Goal: Task Accomplishment & Management: Manage account settings

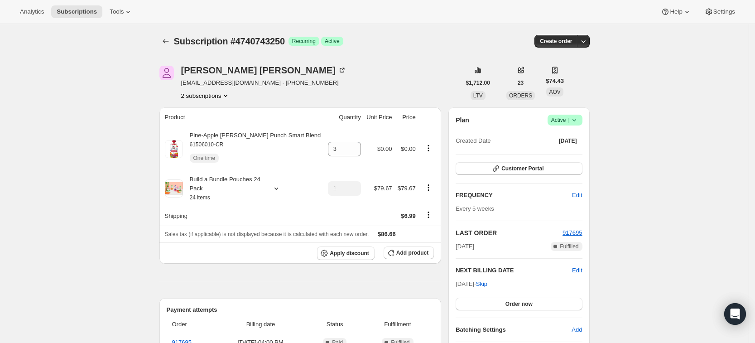
click at [170, 49] on div "Subscription #4740743250. This page is ready Subscription #4740743250 Success R…" at bounding box center [374, 41] width 430 height 34
click at [166, 41] on icon "Subscriptions" at bounding box center [165, 41] width 9 height 9
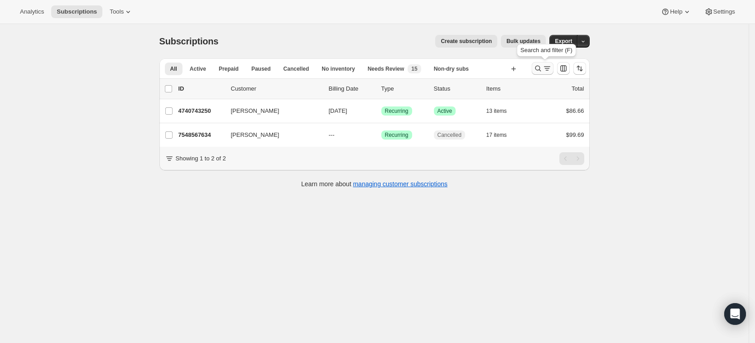
click at [540, 71] on icon "Search and filter results" at bounding box center [538, 69] width 6 height 6
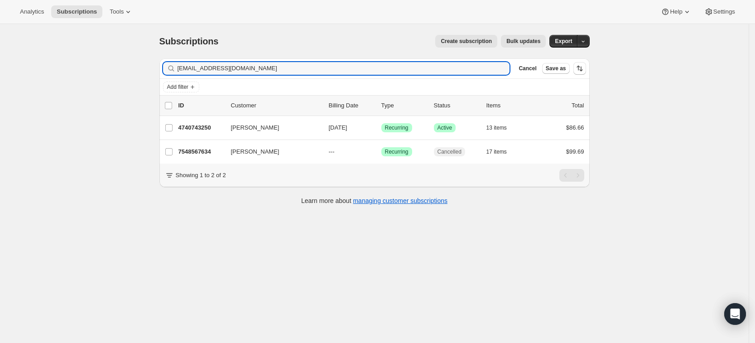
click at [505, 73] on div "kdrcarrillo@gmail.com Clear" at bounding box center [336, 68] width 347 height 13
click at [501, 69] on icon "button" at bounding box center [499, 68] width 3 height 3
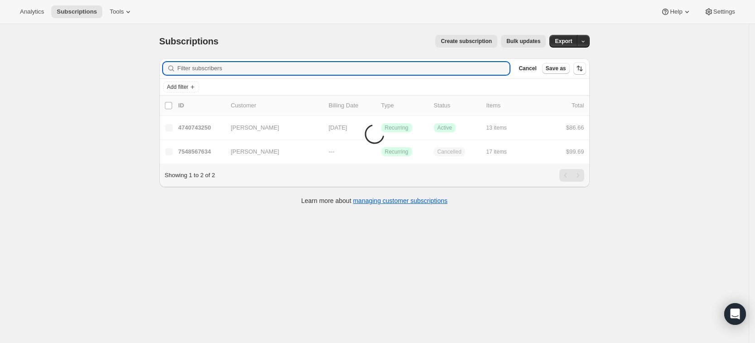
paste input "[EMAIL_ADDRESS][DOMAIN_NAME]"
type input "[EMAIL_ADDRESS][DOMAIN_NAME]"
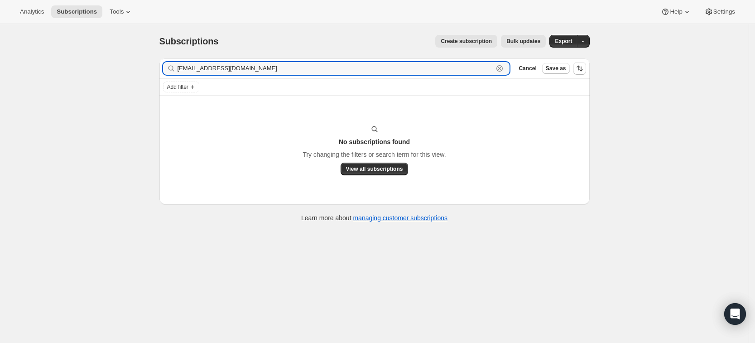
drag, startPoint x: 259, startPoint y: 72, endPoint x: 180, endPoint y: 75, distance: 79.2
click at [180, 75] on div "Filter subscribers 1tm21264@gmail.com Clear Cancel Save as" at bounding box center [374, 68] width 430 height 20
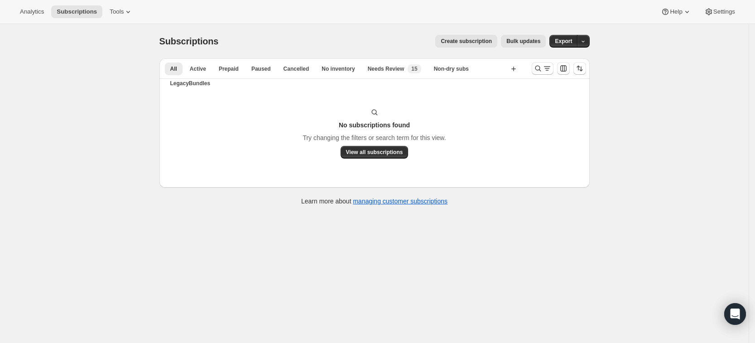
click at [404, 262] on div "Subscriptions. This page is ready Subscriptions Create subscription Bulk update…" at bounding box center [374, 195] width 748 height 343
click at [536, 67] on icon "Search and filter results" at bounding box center [537, 68] width 9 height 9
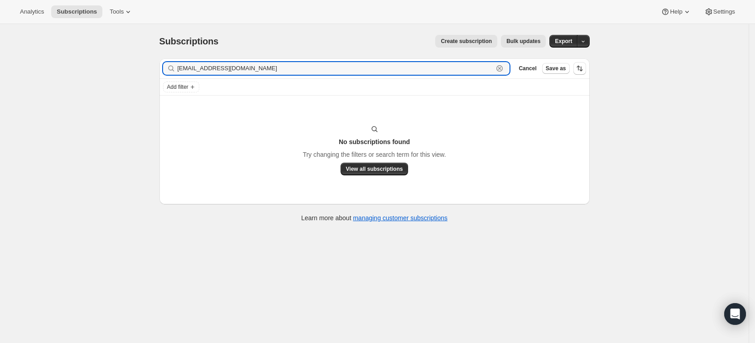
click at [504, 72] on icon "button" at bounding box center [499, 68] width 9 height 9
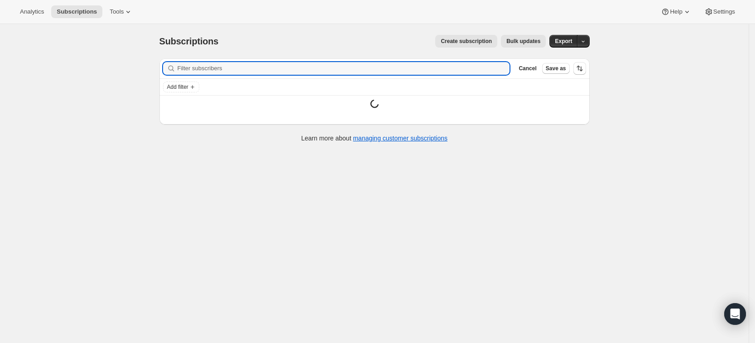
paste input "bridunnett@gmail.com"
type input "bridunnett@gmail.com"
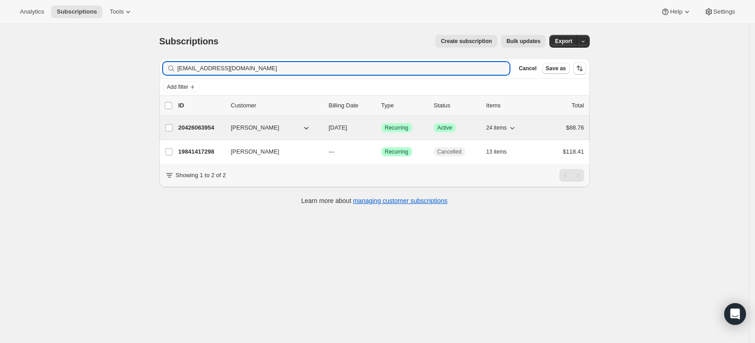
click at [196, 131] on p "20426063954" at bounding box center [200, 127] width 45 height 9
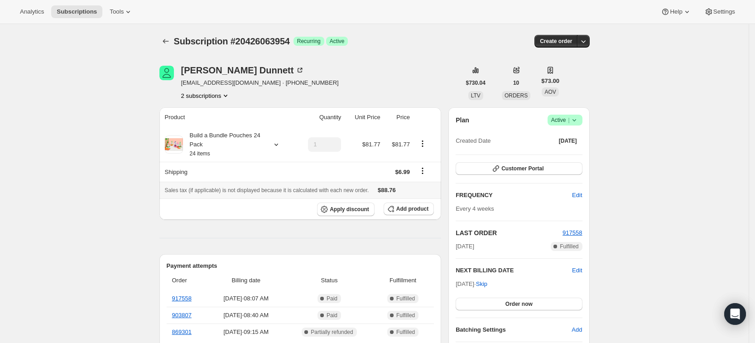
scroll to position [41, 0]
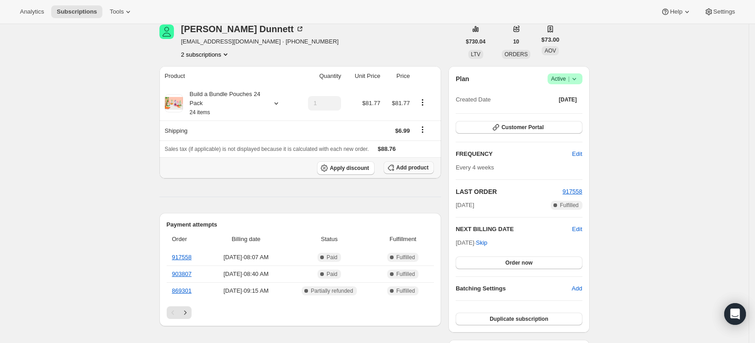
click at [416, 167] on span "Add product" at bounding box center [412, 167] width 32 height 7
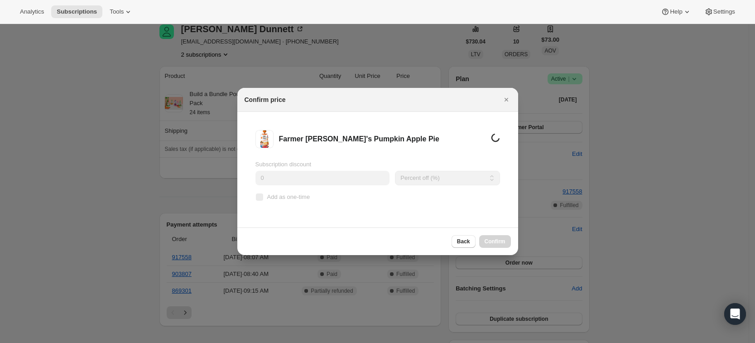
scroll to position [0, 0]
click at [273, 197] on span "Add as one-time" at bounding box center [288, 196] width 43 height 7
click at [263, 197] on input "Add as one-time" at bounding box center [259, 196] width 7 height 7
checkbox input "true"
click at [500, 241] on span "Confirm" at bounding box center [494, 241] width 21 height 7
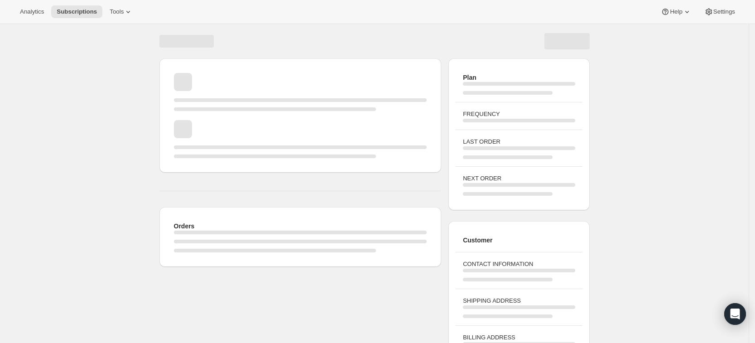
scroll to position [41, 0]
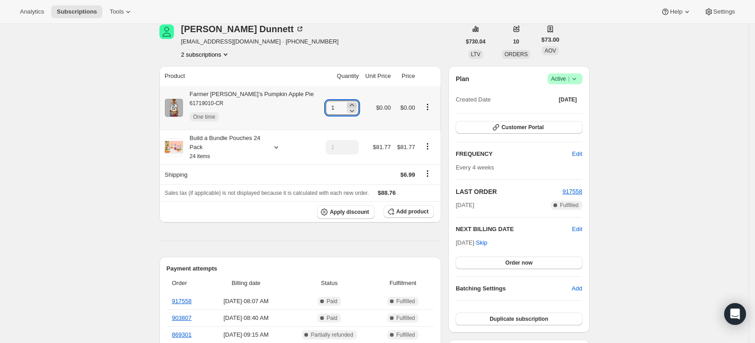
click at [347, 102] on icon at bounding box center [351, 104] width 9 height 9
type input "3"
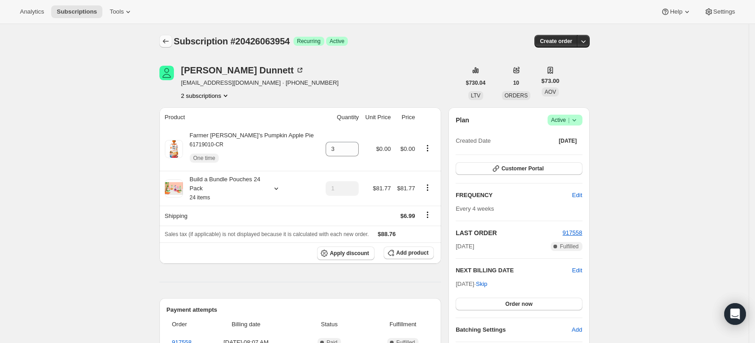
click at [168, 43] on icon "Subscriptions" at bounding box center [165, 41] width 9 height 9
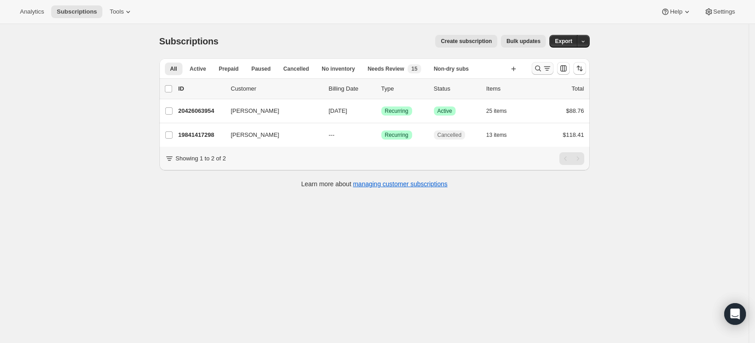
click at [540, 68] on icon "Search and filter results" at bounding box center [537, 68] width 9 height 9
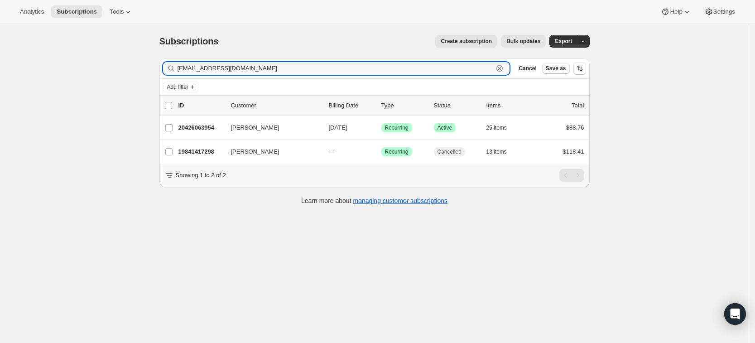
click at [504, 68] on icon "button" at bounding box center [499, 68] width 9 height 9
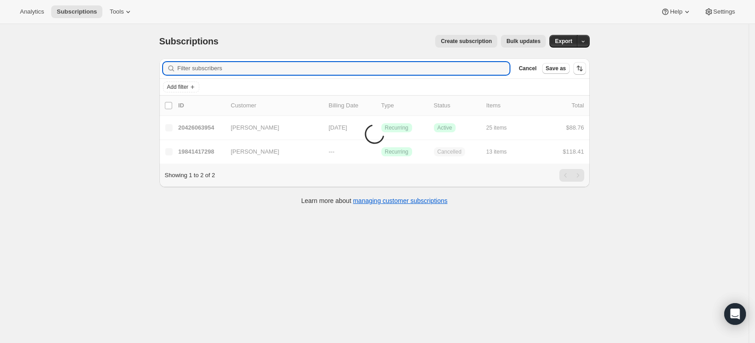
paste input "tcraan@gmail.com"
type input "tcraan@gmail.com"
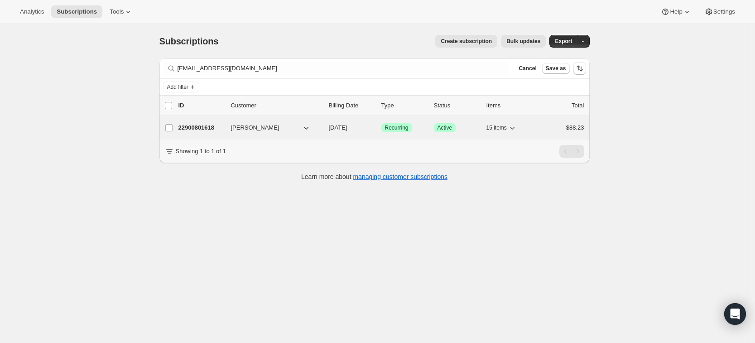
click at [208, 130] on p "22900801618" at bounding box center [200, 127] width 45 height 9
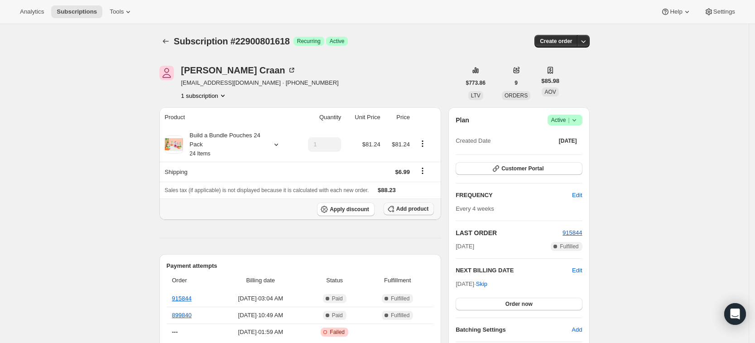
click at [409, 209] on span "Add product" at bounding box center [412, 208] width 32 height 7
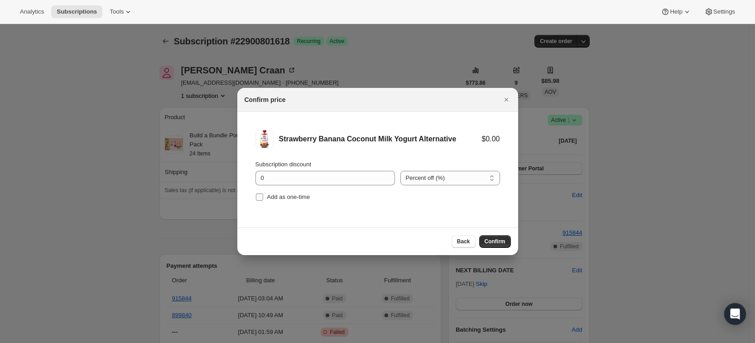
click at [275, 198] on span "Add as one-time" at bounding box center [288, 196] width 43 height 7
click at [263, 198] on input "Add as one-time" at bounding box center [259, 196] width 7 height 7
checkbox input "true"
click at [495, 241] on span "Confirm" at bounding box center [494, 241] width 21 height 7
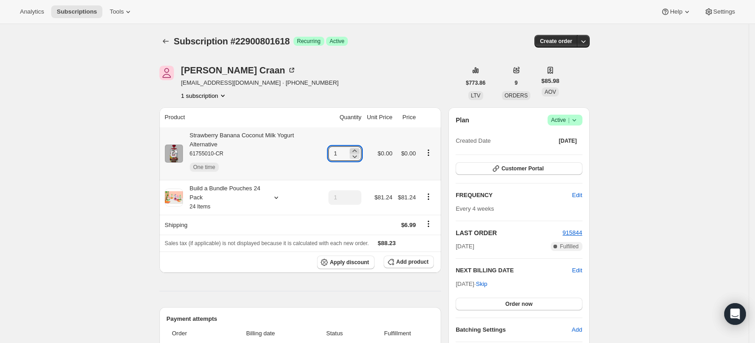
click at [356, 149] on icon at bounding box center [354, 150] width 4 height 2
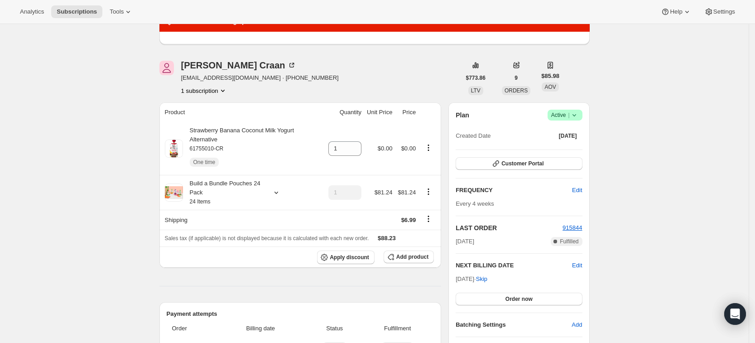
scroll to position [90, 0]
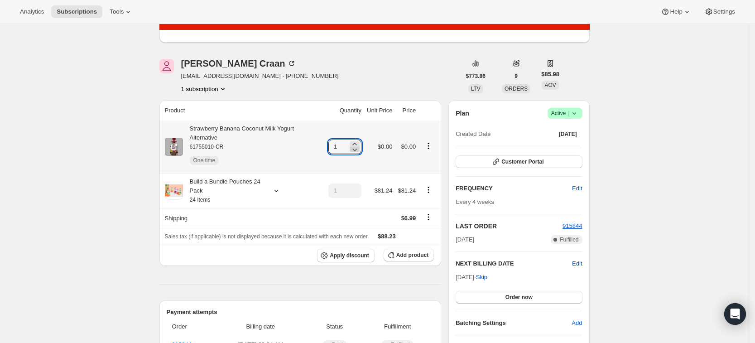
click at [358, 145] on icon at bounding box center [354, 149] width 9 height 9
click at [358, 139] on icon at bounding box center [354, 143] width 9 height 9
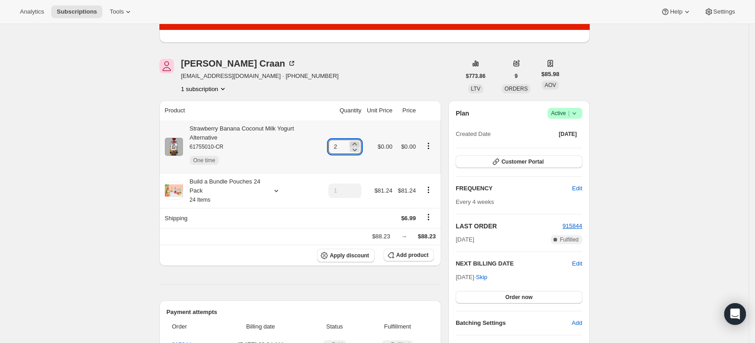
click at [358, 139] on icon at bounding box center [354, 143] width 9 height 9
type input "3"
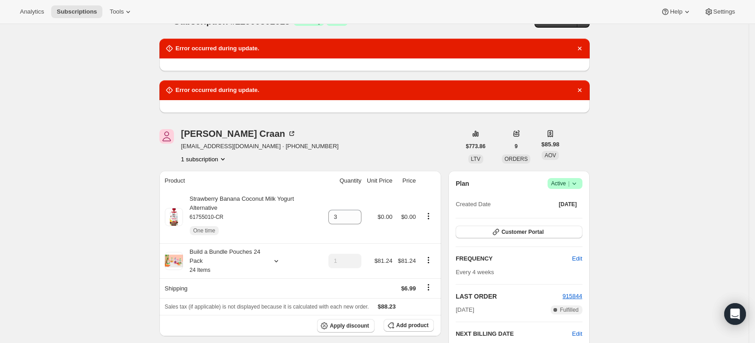
scroll to position [0, 0]
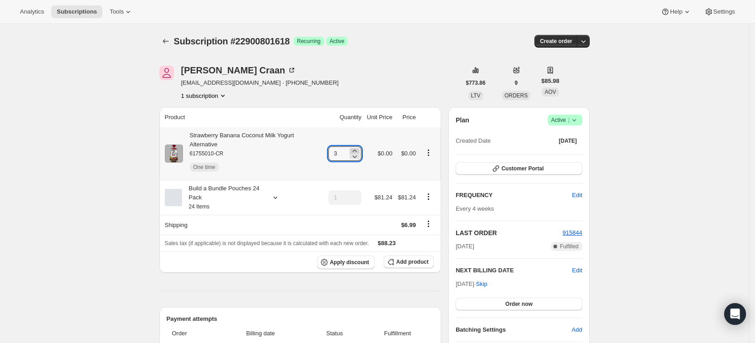
click at [356, 149] on icon at bounding box center [354, 150] width 4 height 2
type input "6"
click at [166, 47] on button "Subscriptions" at bounding box center [165, 41] width 13 height 13
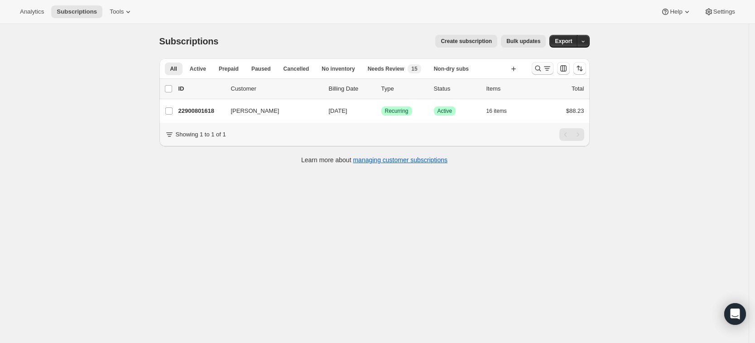
click at [540, 68] on icon "Search and filter results" at bounding box center [538, 69] width 6 height 6
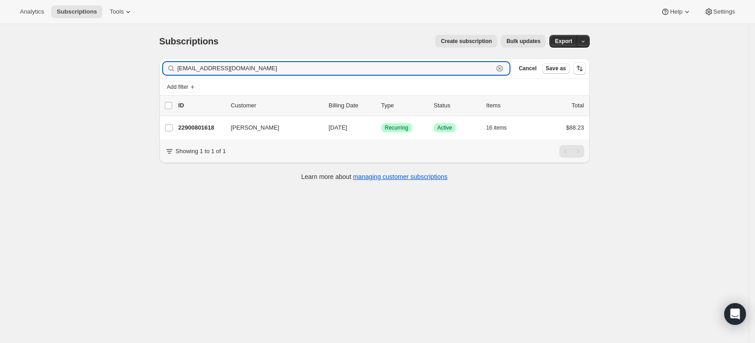
click at [501, 67] on icon "button" at bounding box center [499, 68] width 3 height 3
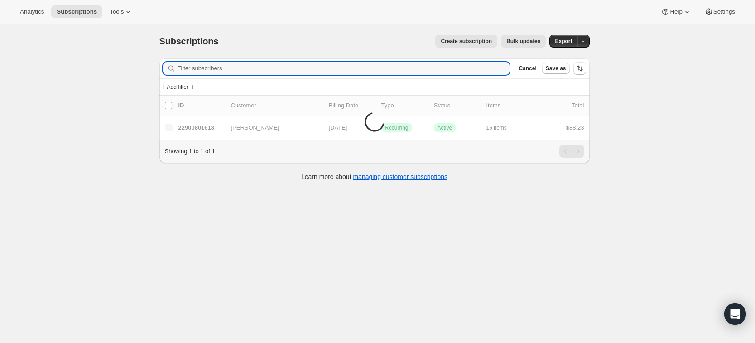
paste input "matt.gallo21@gmail.com"
type input "matt.gallo21@gmail.com"
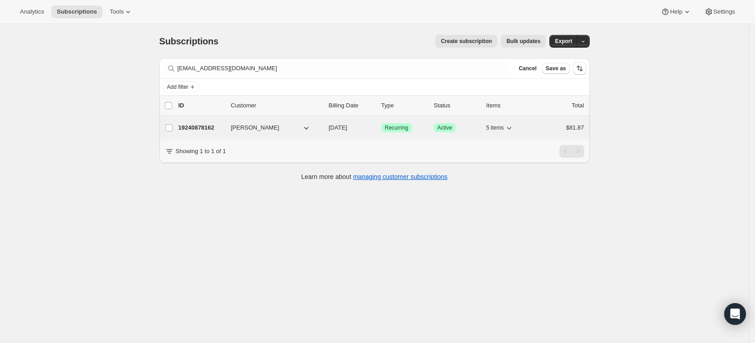
click at [195, 123] on p "19240878162" at bounding box center [200, 127] width 45 height 9
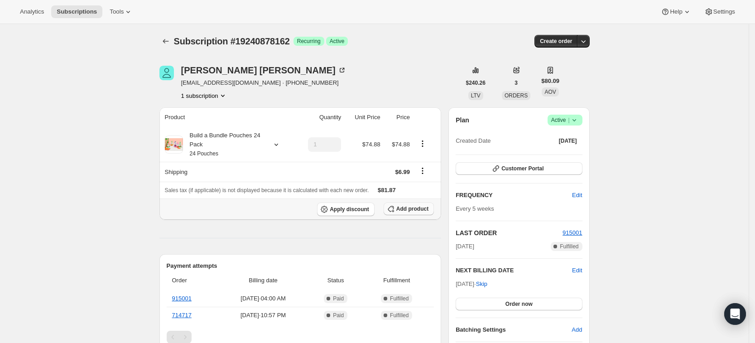
click at [425, 211] on span "Add product" at bounding box center [412, 208] width 32 height 7
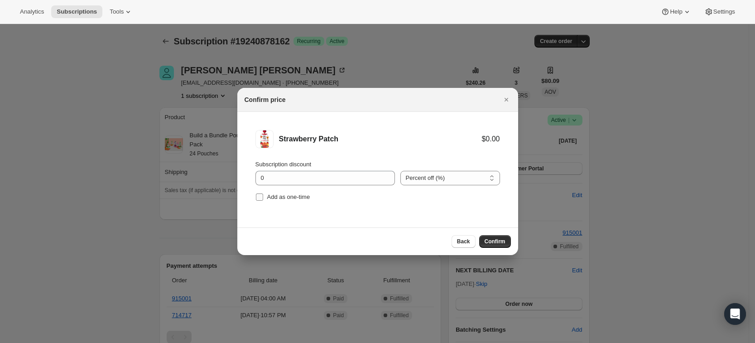
click at [265, 198] on label "Add as one-time" at bounding box center [282, 197] width 55 height 13
click at [263, 198] on input "Add as one-time" at bounding box center [259, 196] width 7 height 7
checkbox input "true"
click at [494, 242] on span "Confirm" at bounding box center [494, 241] width 21 height 7
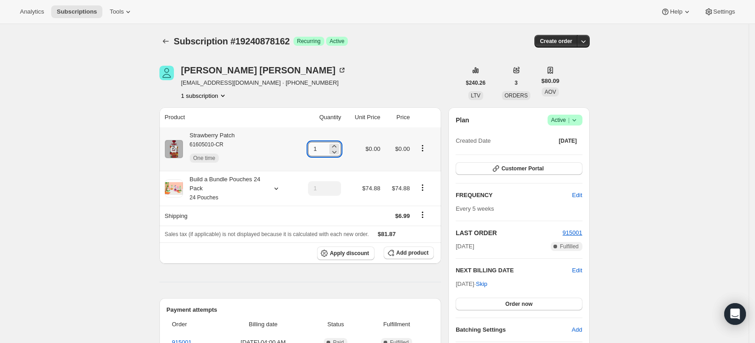
click at [327, 149] on input "1" at bounding box center [317, 149] width 19 height 14
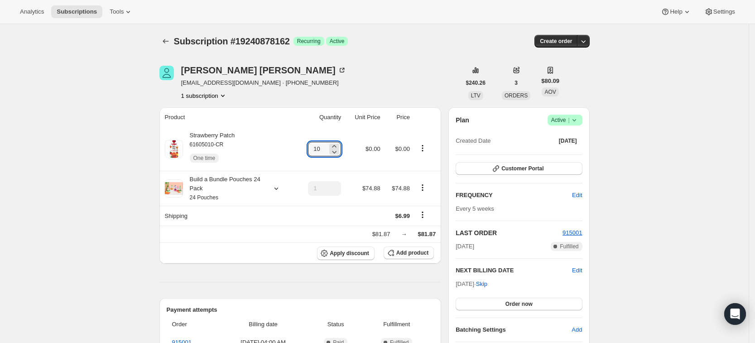
type input "10"
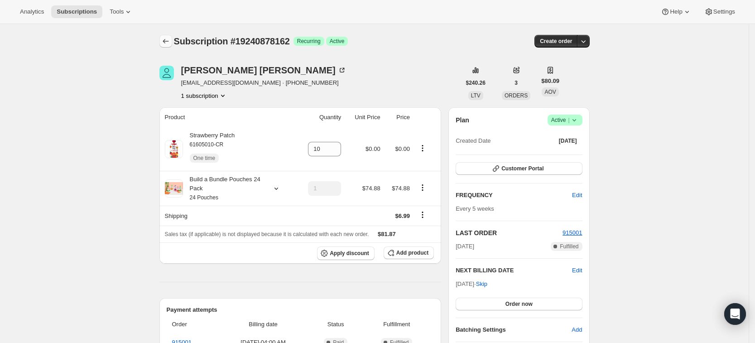
click at [170, 40] on icon "Subscriptions" at bounding box center [165, 41] width 9 height 9
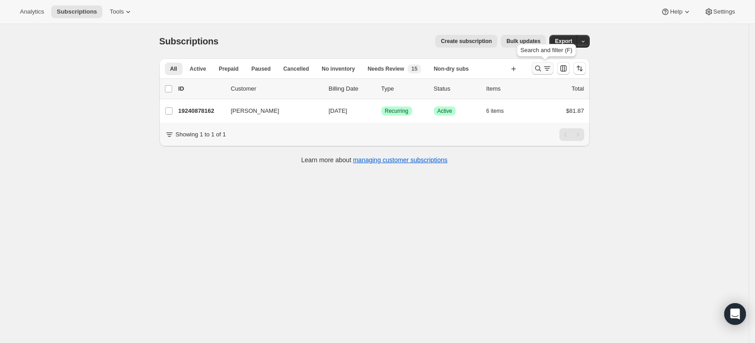
click at [541, 61] on div "Search and filter (F)" at bounding box center [546, 52] width 63 height 20
click at [540, 67] on icon "Search and filter results" at bounding box center [537, 68] width 9 height 9
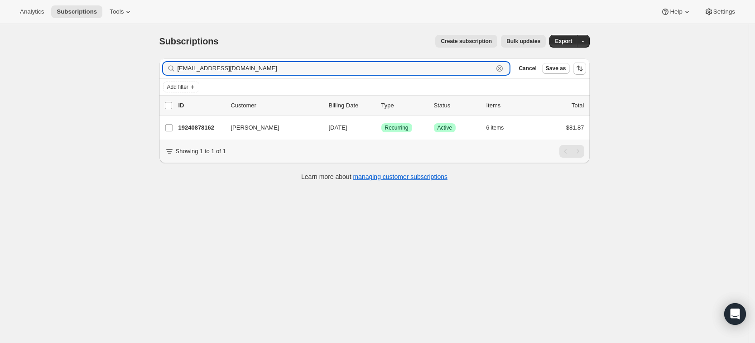
click at [504, 68] on icon "button" at bounding box center [499, 68] width 9 height 9
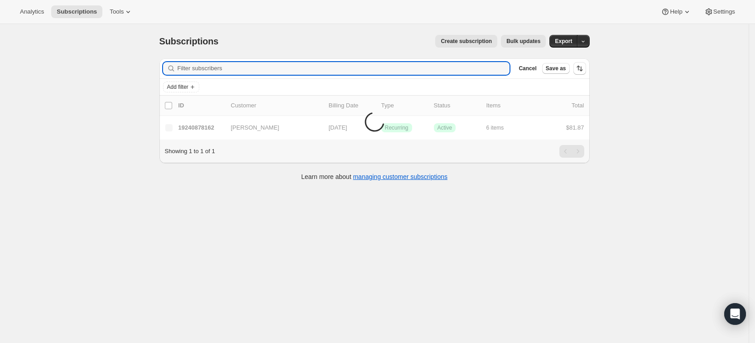
paste input "kimoparil@hotmail.com"
type input "kimoparil@hotmail.com"
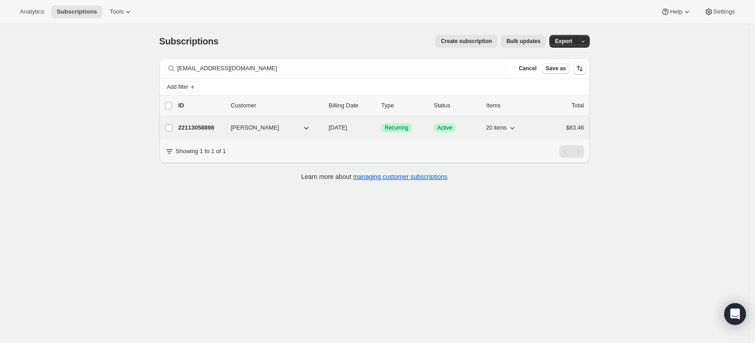
click at [201, 126] on p "22113058898" at bounding box center [200, 127] width 45 height 9
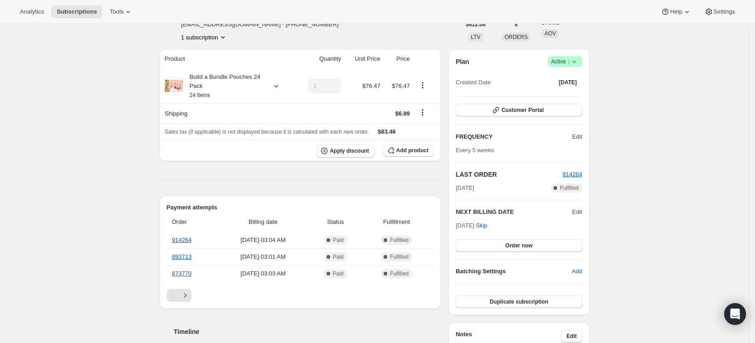
scroll to position [51, 0]
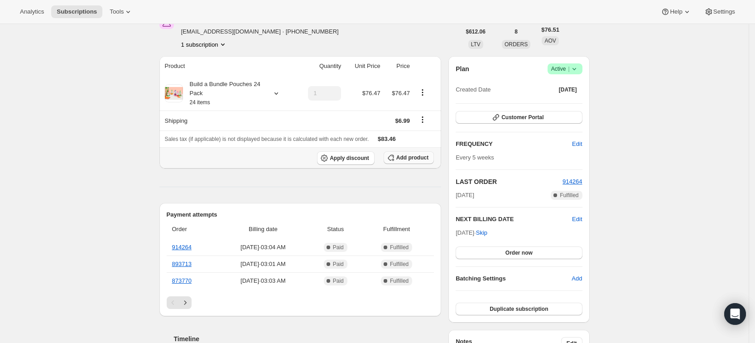
click at [406, 158] on span "Add product" at bounding box center [412, 157] width 32 height 7
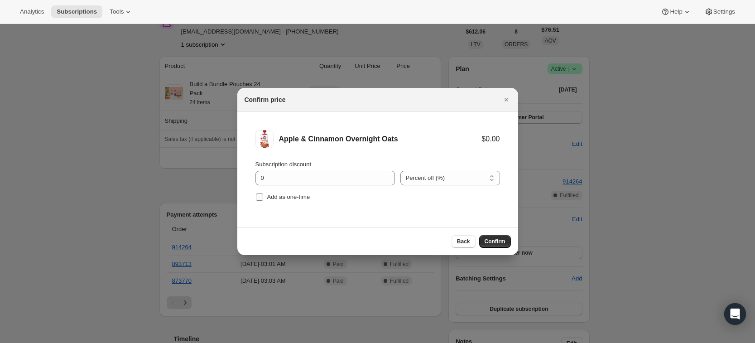
click at [297, 196] on span "Add as one-time" at bounding box center [288, 196] width 43 height 7
click at [263, 196] on input "Add as one-time" at bounding box center [259, 196] width 7 height 7
checkbox input "true"
click at [498, 238] on span "Confirm" at bounding box center [494, 241] width 21 height 7
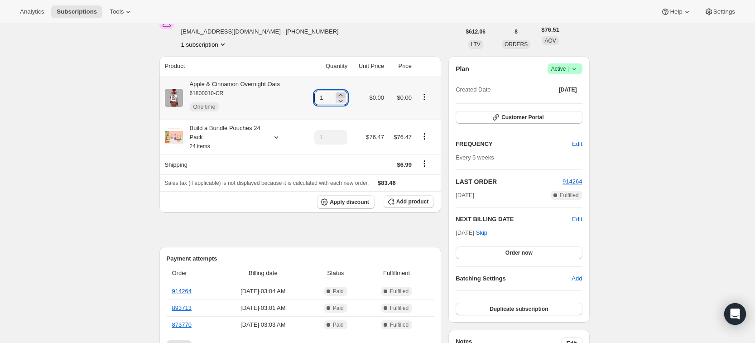
click at [345, 93] on icon at bounding box center [340, 95] width 9 height 9
type input "3"
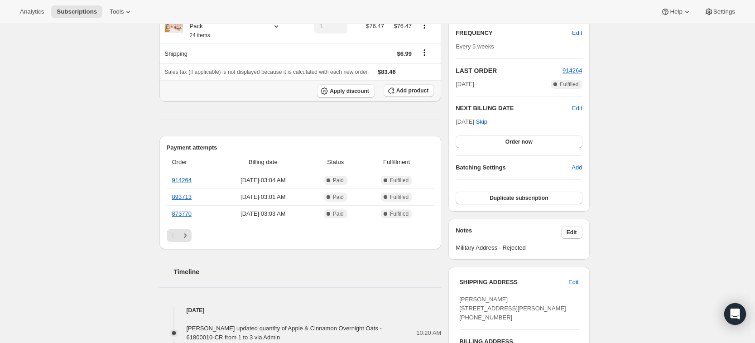
scroll to position [0, 0]
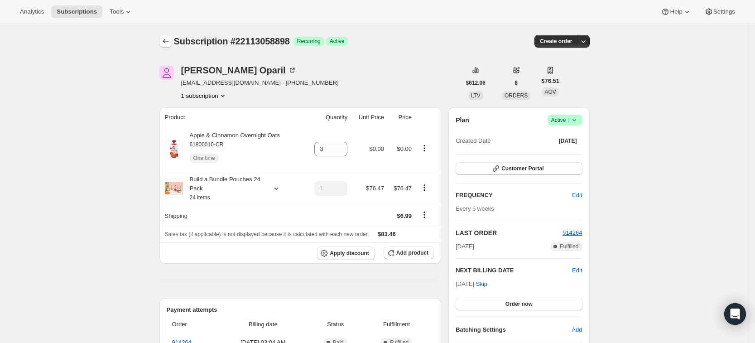
click at [170, 41] on icon "Subscriptions" at bounding box center [165, 41] width 9 height 9
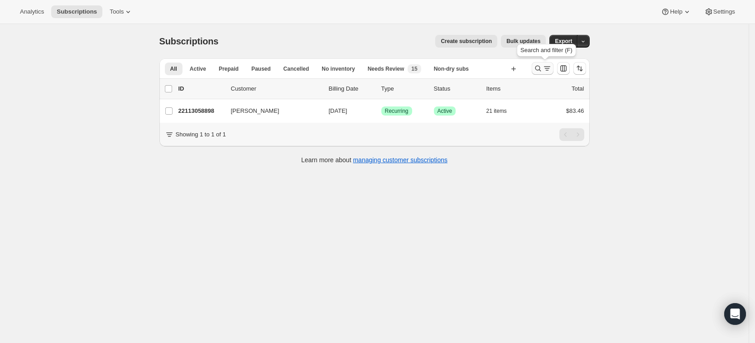
click at [540, 67] on icon "Search and filter results" at bounding box center [537, 68] width 9 height 9
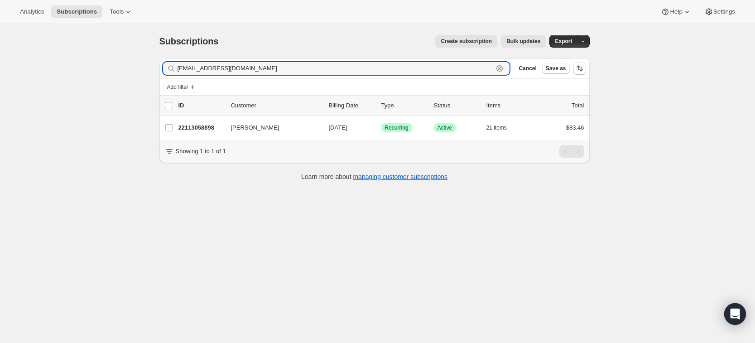
click at [504, 67] on icon "button" at bounding box center [499, 68] width 9 height 9
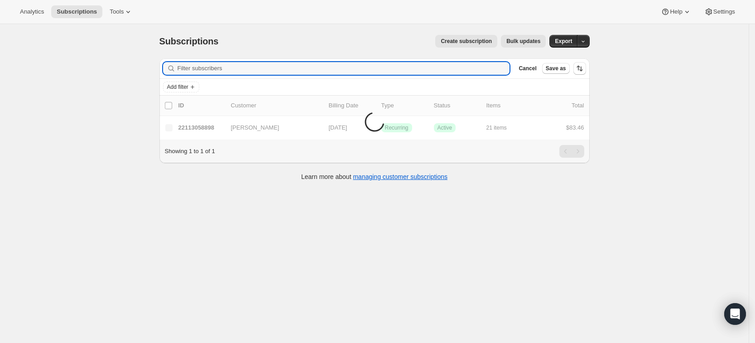
paste input "Kacie Channell"
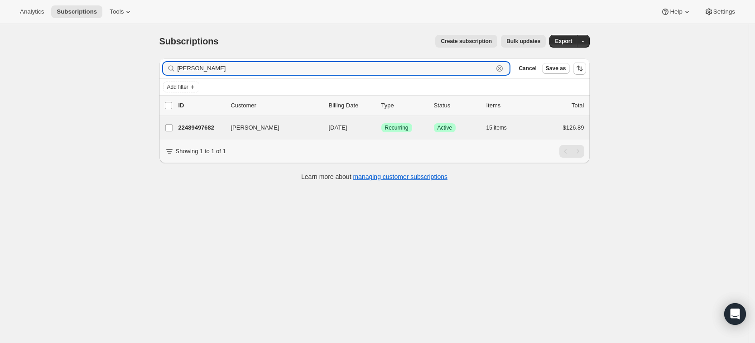
type input "Kacie Channell"
click at [201, 134] on div "Kacie Channell Tidwell 22489497682 Kacie Channell Tidwell 10/14/2025 Success Re…" at bounding box center [374, 128] width 430 height 24
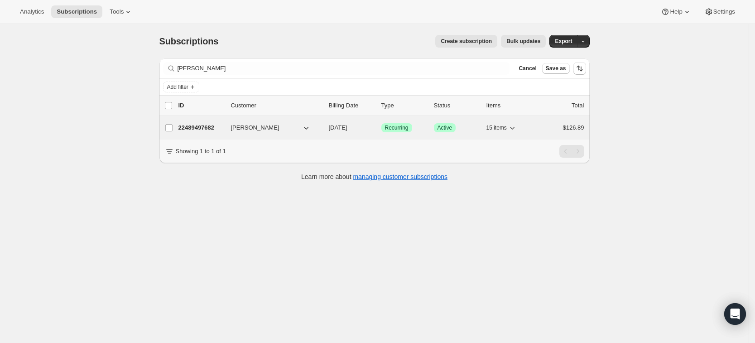
click at [202, 127] on p "22489497682" at bounding box center [200, 127] width 45 height 9
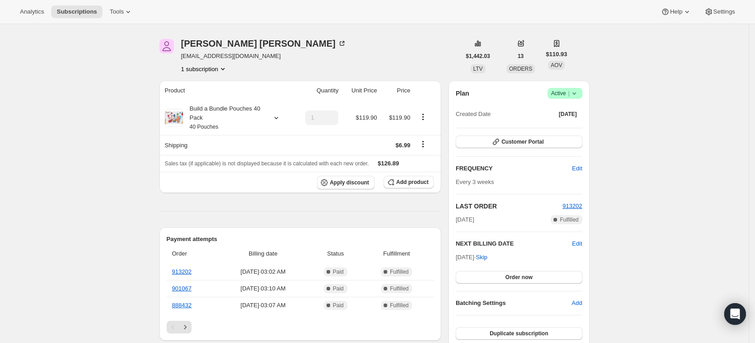
scroll to position [25, 0]
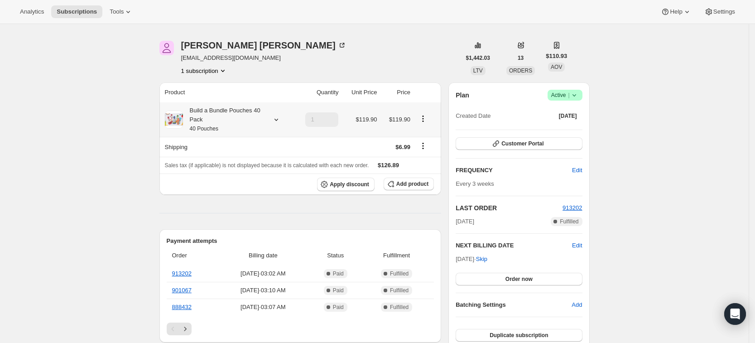
click at [275, 124] on icon at bounding box center [276, 119] width 9 height 9
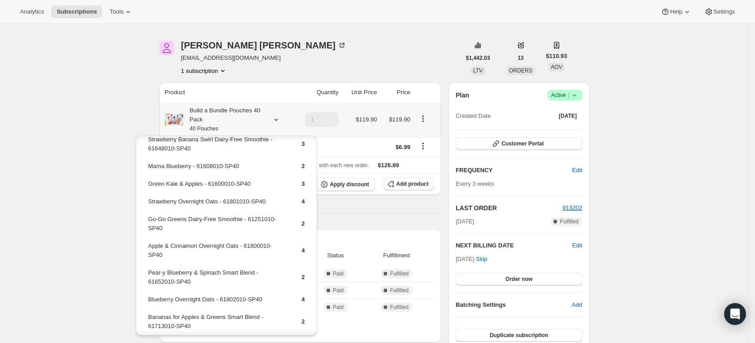
scroll to position [159, 0]
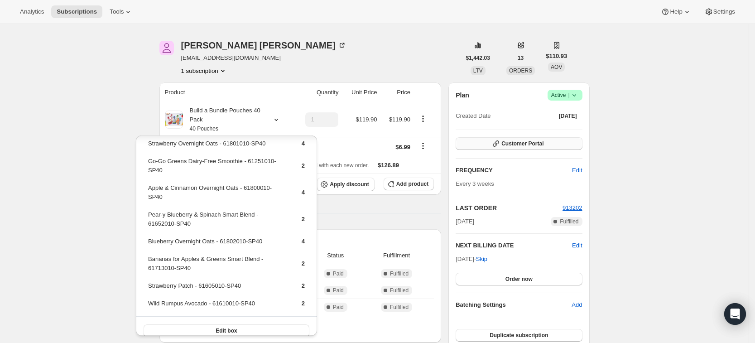
click at [536, 148] on button "Customer Portal" at bounding box center [518, 143] width 126 height 13
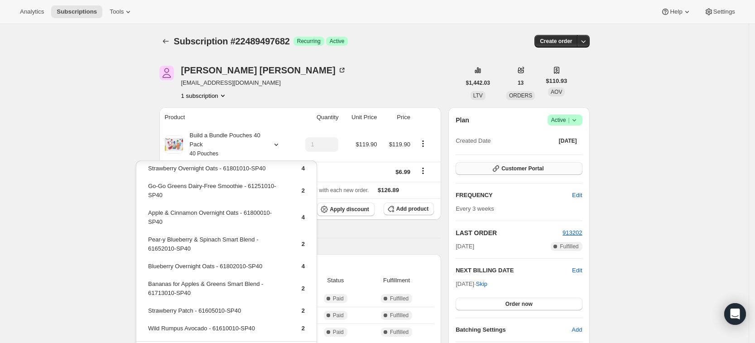
scroll to position [25, 0]
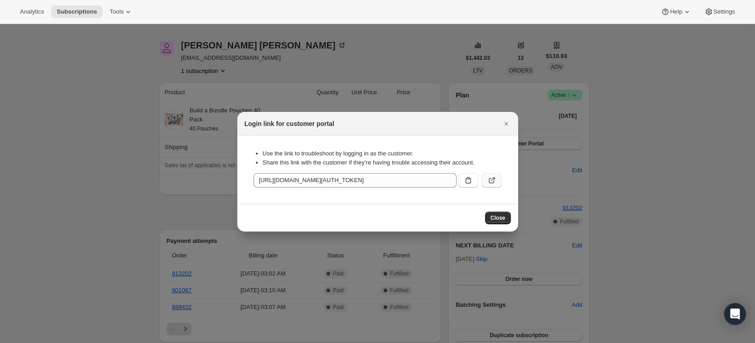
click at [490, 180] on icon ":ru9:" at bounding box center [491, 180] width 9 height 9
click at [493, 216] on span "Close" at bounding box center [497, 217] width 15 height 7
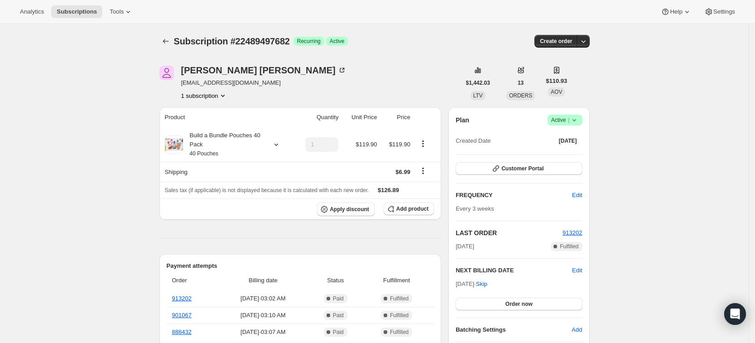
scroll to position [0, 0]
click at [170, 41] on icon "Subscriptions" at bounding box center [165, 40] width 9 height 9
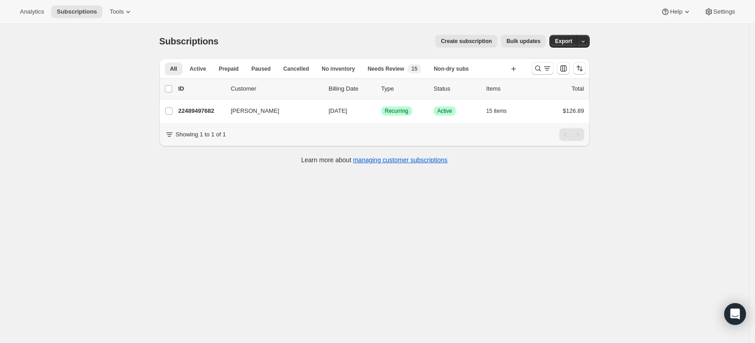
click at [324, 281] on div "Subscriptions. This page is ready Subscriptions Create subscription Bulk update…" at bounding box center [374, 195] width 748 height 343
click at [542, 64] on icon "Search and filter results" at bounding box center [537, 68] width 9 height 9
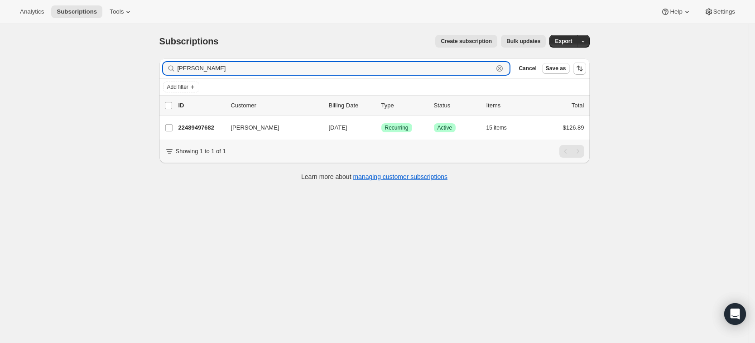
click at [502, 71] on icon "button" at bounding box center [499, 68] width 6 height 6
paste input "taylor.newlifechurch@gmail.com"
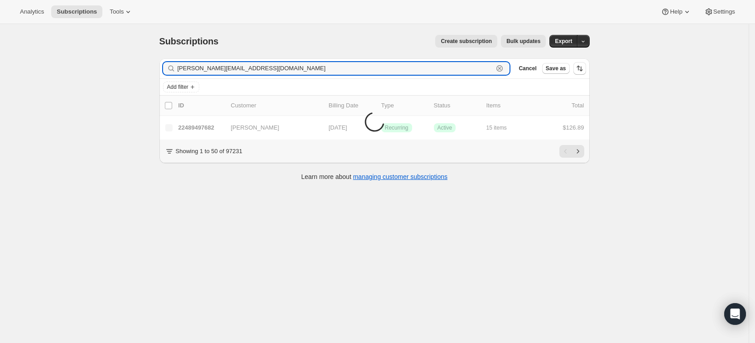
type input "taylor.newlifechurch@gmail.com"
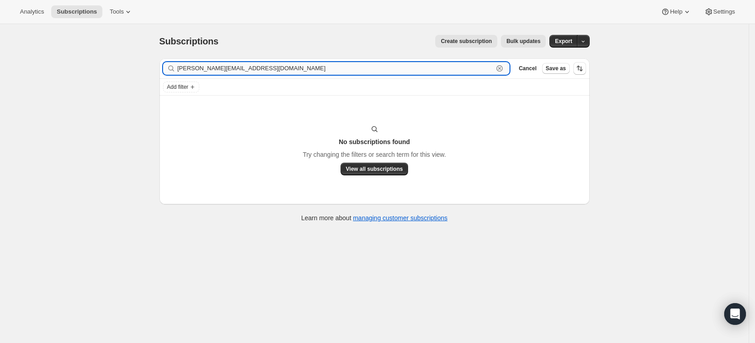
click at [278, 67] on input "taylor.newlifechurch@gmail.com" at bounding box center [335, 68] width 316 height 13
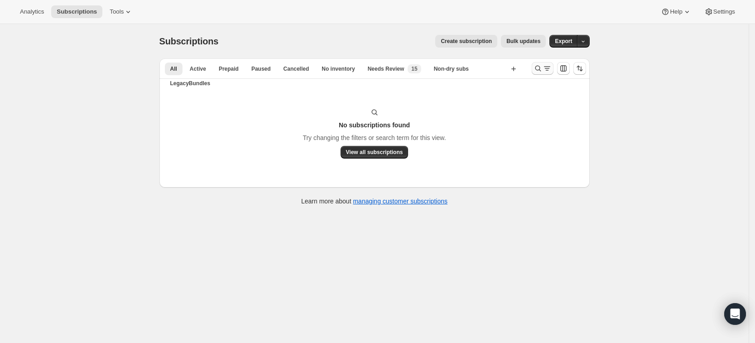
click at [538, 69] on icon "Search and filter results" at bounding box center [538, 69] width 6 height 6
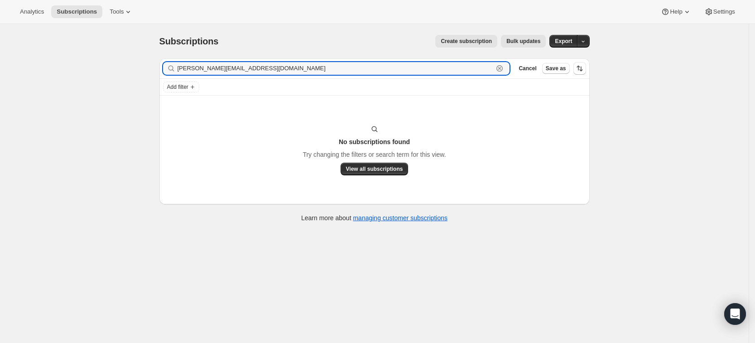
click at [502, 71] on icon "button" at bounding box center [499, 68] width 6 height 6
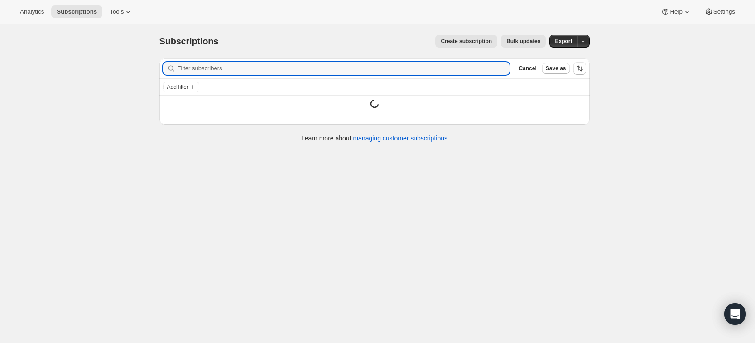
paste input "powerskm17@gmail.com"
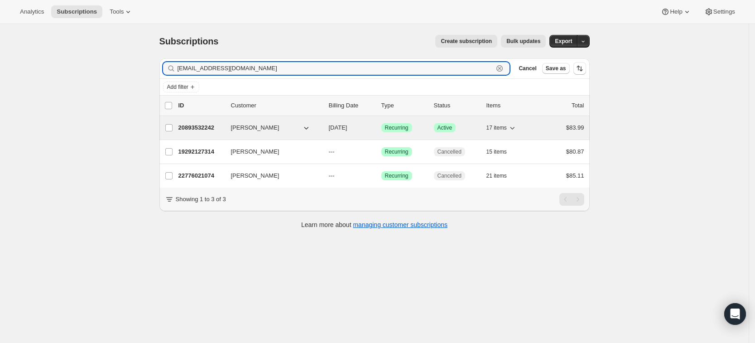
type input "powerskm17@gmail.com"
click at [203, 126] on p "20893532242" at bounding box center [200, 127] width 45 height 9
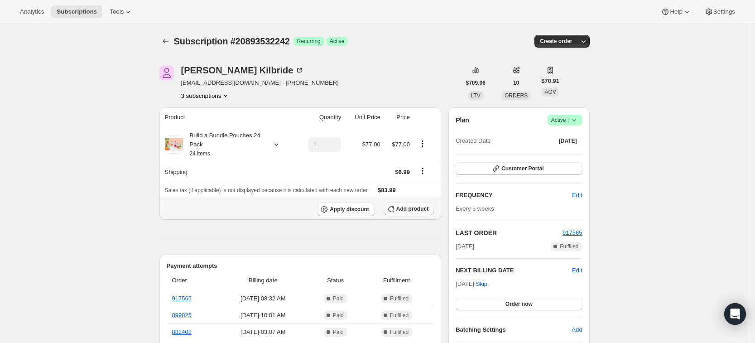
click at [416, 207] on span "Add product" at bounding box center [412, 208] width 32 height 7
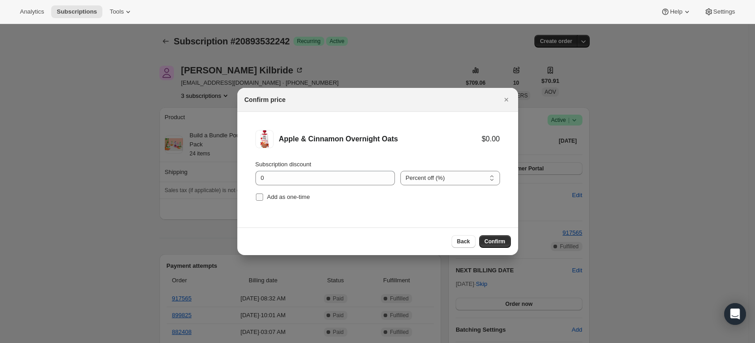
click at [296, 200] on span "Add as one-time" at bounding box center [288, 196] width 43 height 7
click at [263, 200] on input "Add as one-time" at bounding box center [259, 196] width 7 height 7
checkbox input "true"
click at [493, 238] on span "Confirm" at bounding box center [494, 241] width 21 height 7
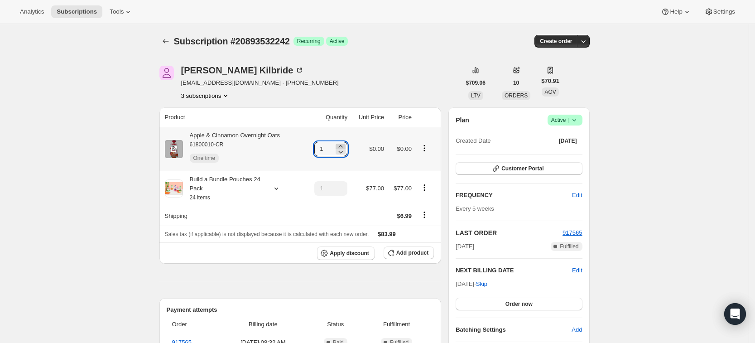
click at [345, 145] on icon at bounding box center [340, 146] width 9 height 9
type input "3"
click at [168, 43] on icon "Subscriptions" at bounding box center [165, 41] width 9 height 9
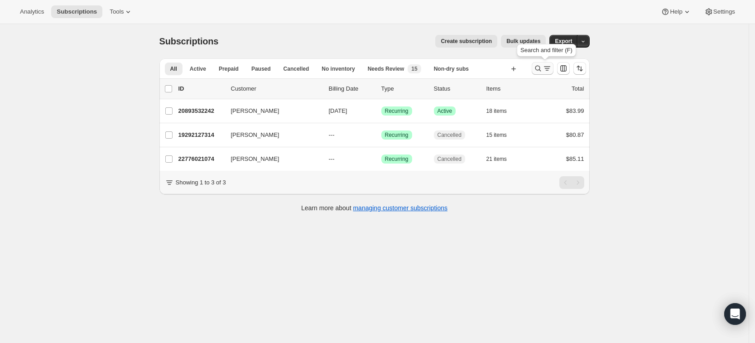
click at [540, 71] on icon "Search and filter results" at bounding box center [537, 68] width 9 height 9
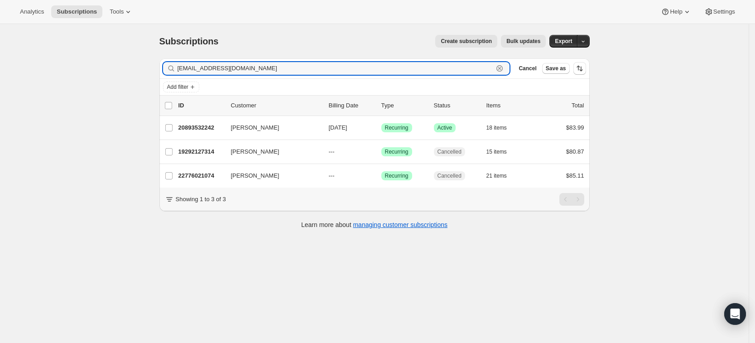
click at [504, 69] on icon "button" at bounding box center [499, 68] width 9 height 9
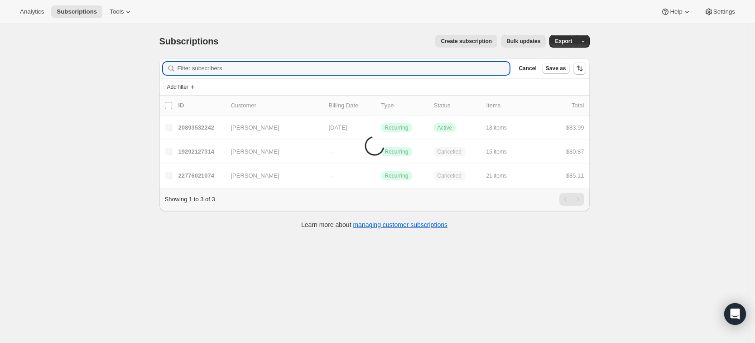
paste input "sunnyinch@gmail.com"
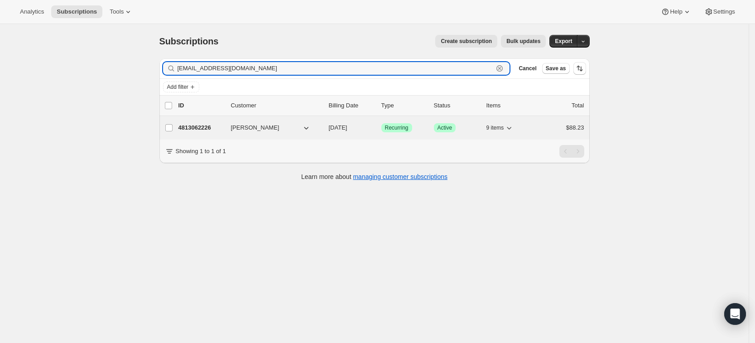
type input "sunnyinch@gmail.com"
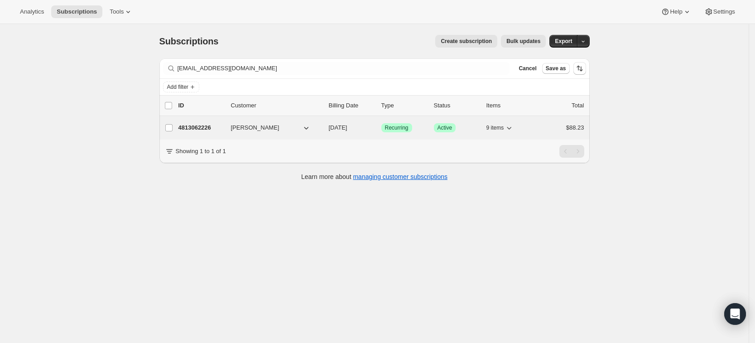
click at [190, 121] on div "4813062226 Ersang Ma 10/20/2025 Success Recurring Success Active 9 items $88.23" at bounding box center [381, 127] width 406 height 13
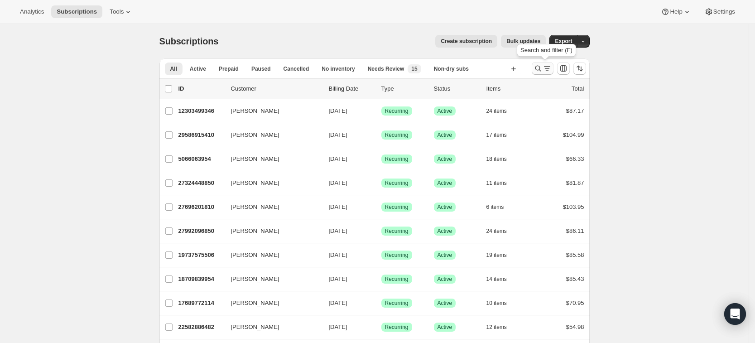
click at [540, 66] on icon "Search and filter results" at bounding box center [538, 69] width 6 height 6
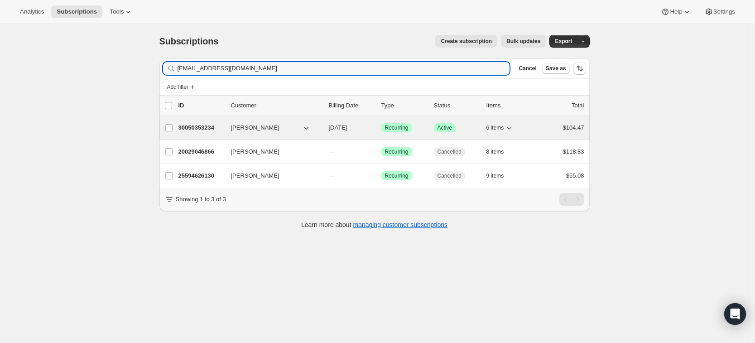
type input "[EMAIL_ADDRESS][DOMAIN_NAME]"
click at [192, 123] on p "30050353234" at bounding box center [200, 127] width 45 height 9
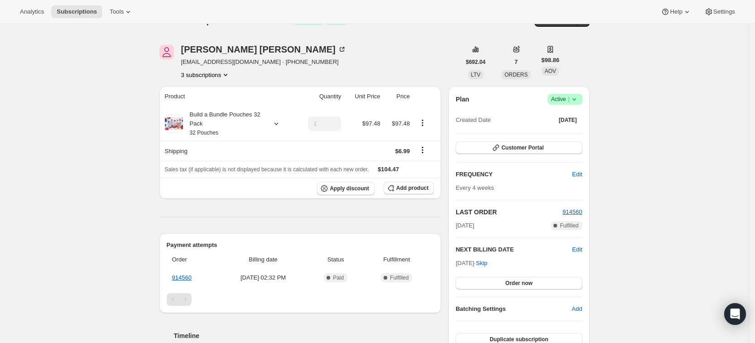
scroll to position [18, 0]
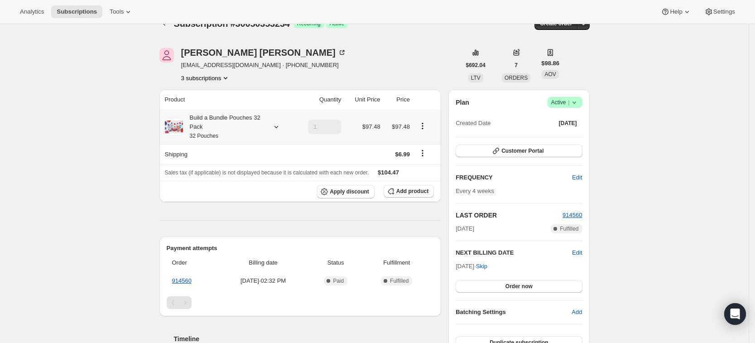
click at [272, 124] on div at bounding box center [274, 126] width 13 height 9
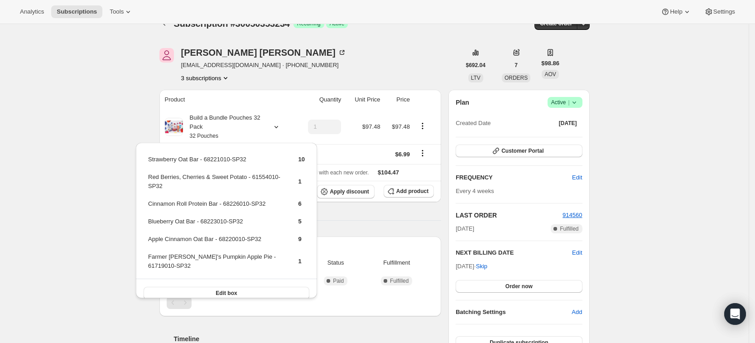
scroll to position [0, 0]
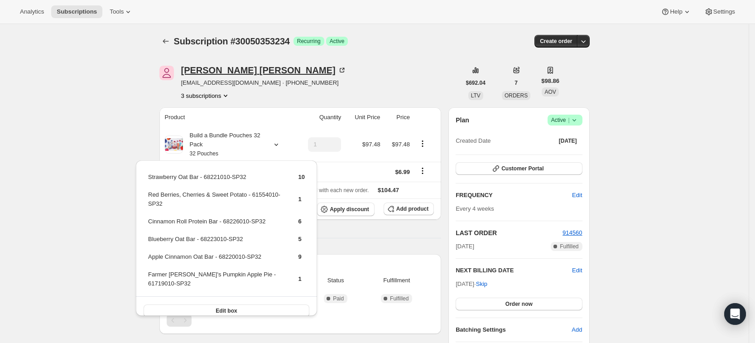
click at [202, 71] on div "[PERSON_NAME]" at bounding box center [263, 70] width 165 height 9
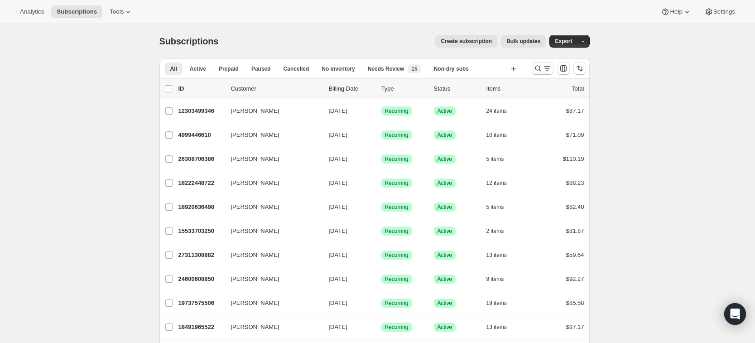
click at [541, 68] on icon "Search and filter results" at bounding box center [537, 68] width 9 height 9
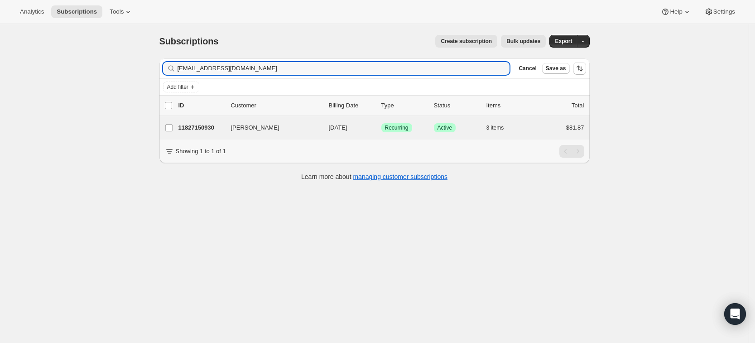
type input "[EMAIL_ADDRESS][DOMAIN_NAME]"
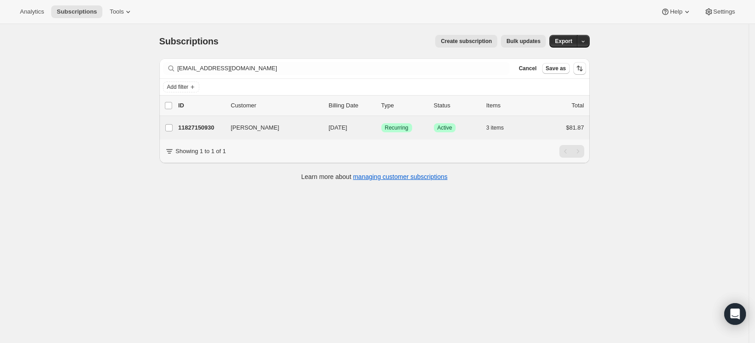
click at [198, 135] on div "[PERSON_NAME] 11827150930 [PERSON_NAME] [DATE] Success Recurring Success Active…" at bounding box center [374, 128] width 430 height 24
click at [198, 129] on p "11827150930" at bounding box center [200, 127] width 45 height 9
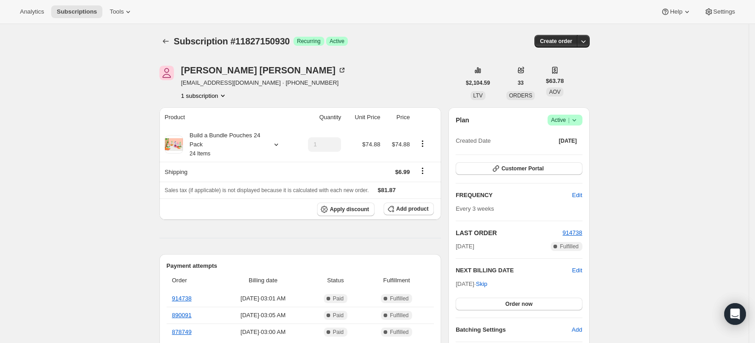
scroll to position [0, 0]
click at [410, 208] on span "Add product" at bounding box center [412, 208] width 32 height 7
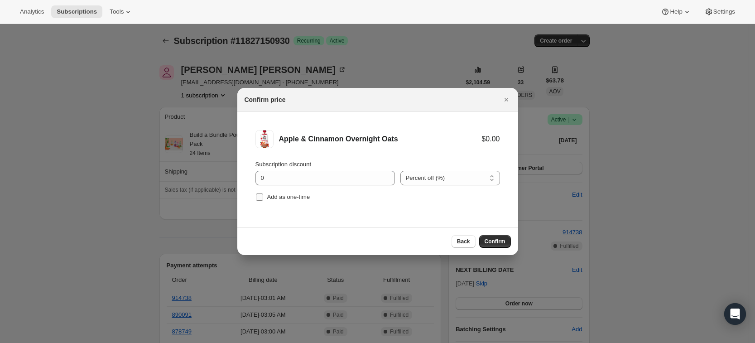
click at [260, 196] on input "Add as one-time" at bounding box center [259, 196] width 7 height 7
checkbox input "true"
click at [491, 238] on span "Confirm" at bounding box center [494, 241] width 21 height 7
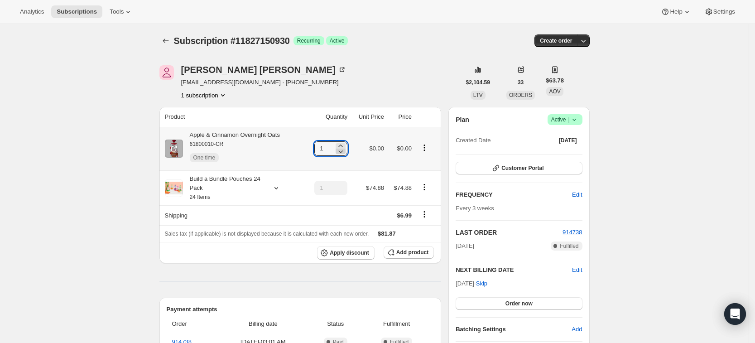
click at [345, 147] on icon at bounding box center [340, 151] width 9 height 9
click at [345, 144] on icon at bounding box center [340, 145] width 9 height 9
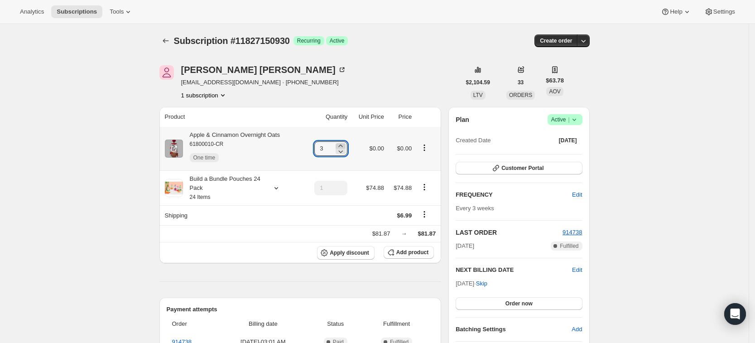
click at [345, 144] on icon at bounding box center [340, 145] width 9 height 9
type input "6"
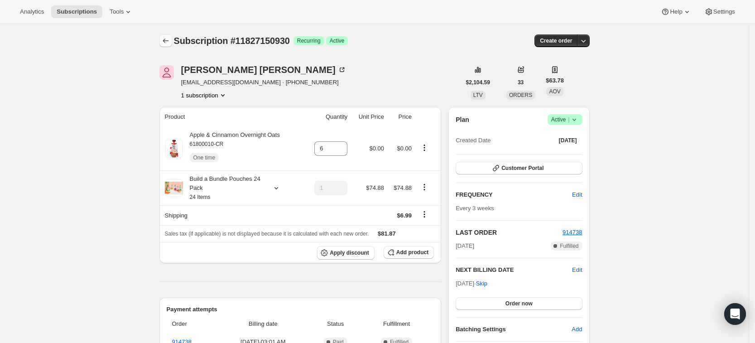
click at [168, 43] on icon "Subscriptions" at bounding box center [165, 40] width 9 height 9
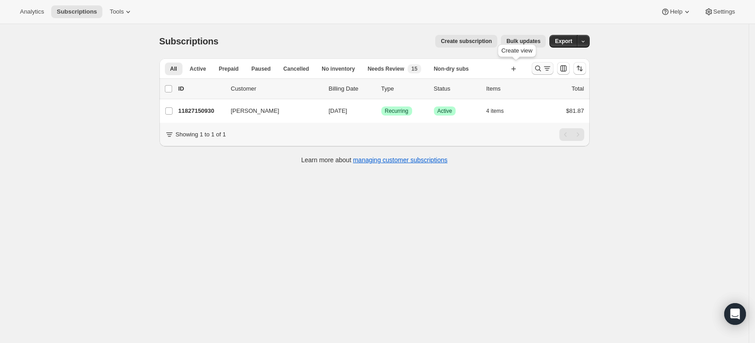
click at [540, 71] on icon "Search and filter results" at bounding box center [537, 68] width 9 height 9
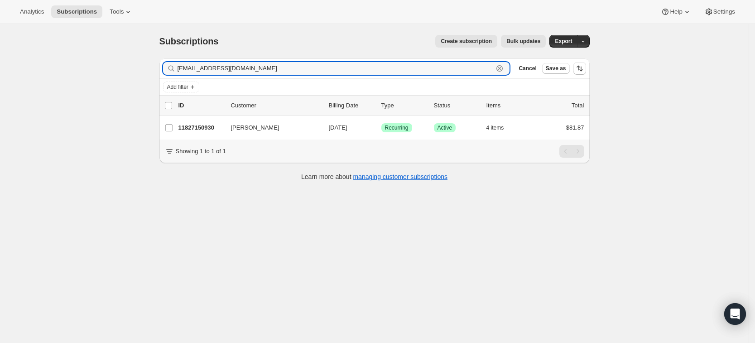
click at [504, 69] on icon "button" at bounding box center [499, 68] width 9 height 9
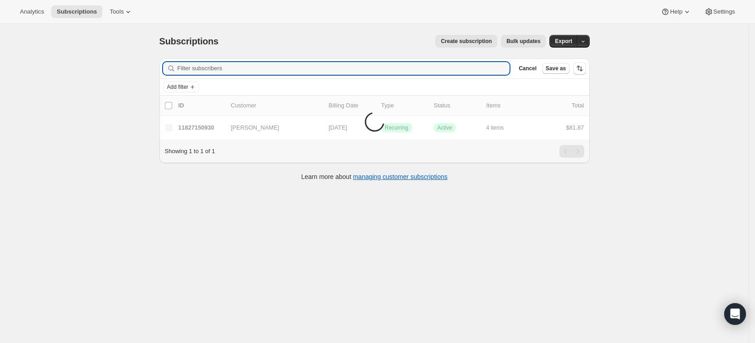
paste input "abloom@clarkhill.com"
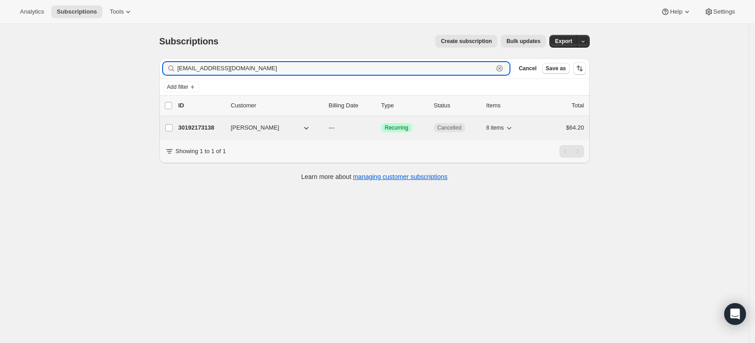
type input "abloom@clarkhill.com"
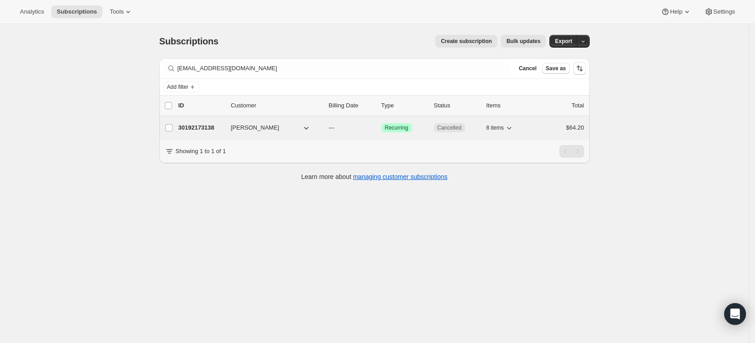
click at [216, 129] on p "30192173138" at bounding box center [200, 127] width 45 height 9
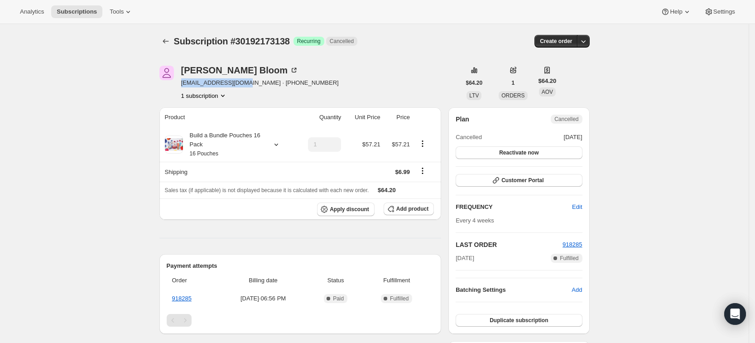
drag, startPoint x: 241, startPoint y: 82, endPoint x: 186, endPoint y: 86, distance: 55.8
click at [186, 86] on span "abloom@clarkhill.com · +16199334307" at bounding box center [260, 82] width 158 height 9
click at [196, 68] on div "Ali Bloom" at bounding box center [240, 70] width 118 height 9
click at [169, 42] on icon "Subscriptions" at bounding box center [165, 41] width 9 height 9
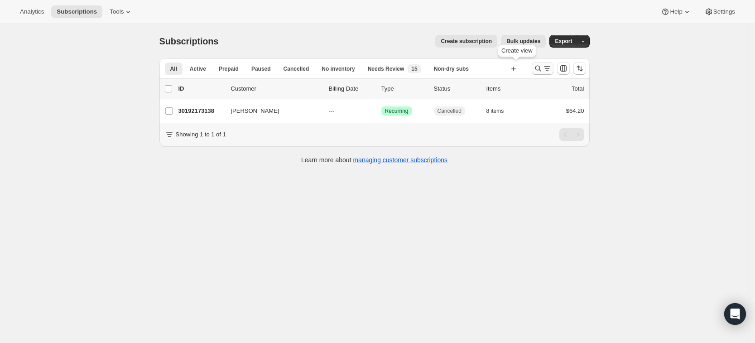
click at [535, 70] on button "Search and filter results" at bounding box center [542, 68] width 22 height 13
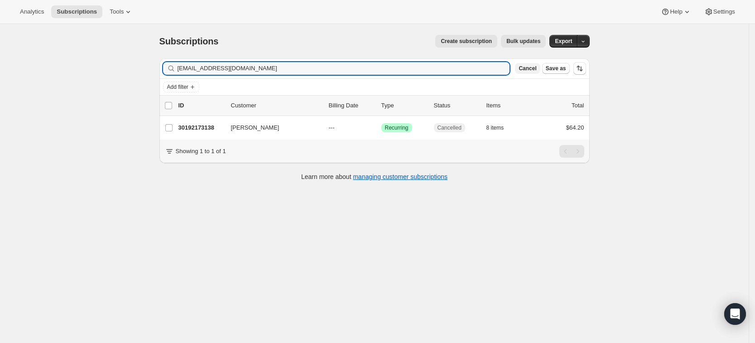
click at [540, 68] on button "Cancel" at bounding box center [527, 68] width 25 height 11
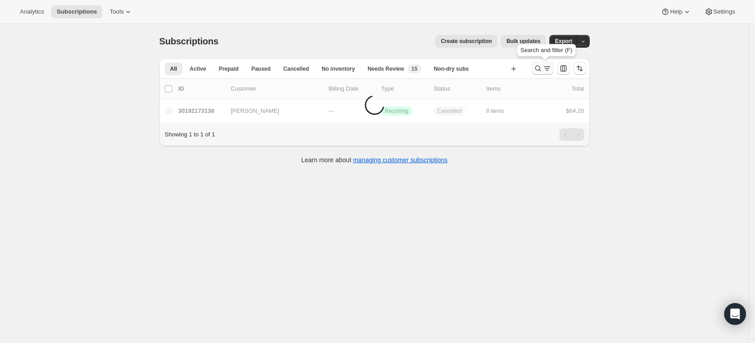
click at [549, 68] on icon "Search and filter results" at bounding box center [546, 68] width 9 height 9
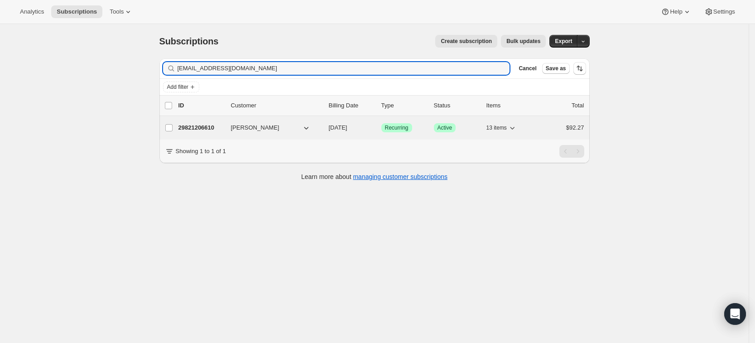
type input "maryjoybroadbent@yahoo.com"
click at [209, 124] on p "29821206610" at bounding box center [200, 127] width 45 height 9
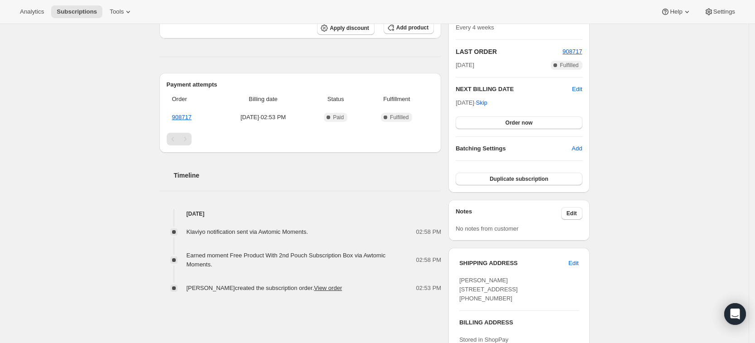
scroll to position [183, 0]
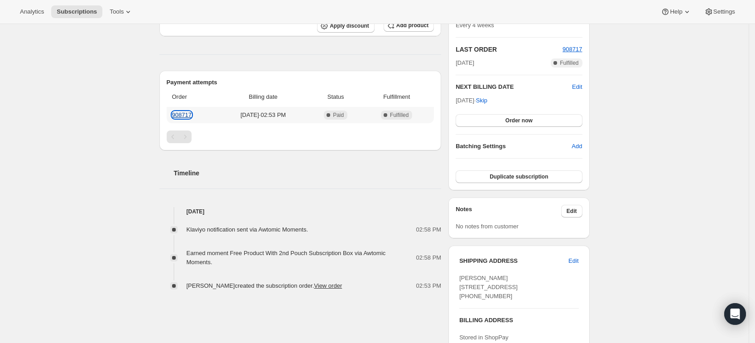
click at [190, 114] on link "908717" at bounding box center [181, 114] width 19 height 7
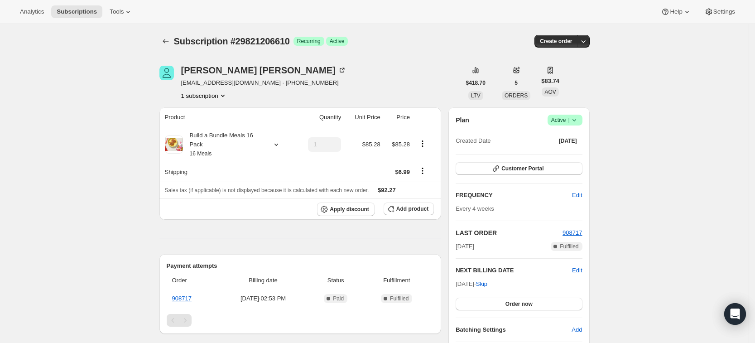
click at [213, 97] on button "1 subscription" at bounding box center [204, 95] width 46 height 9
click at [264, 93] on div "1 subscription" at bounding box center [263, 95] width 165 height 9
click at [172, 46] on button "Subscriptions" at bounding box center [165, 41] width 13 height 13
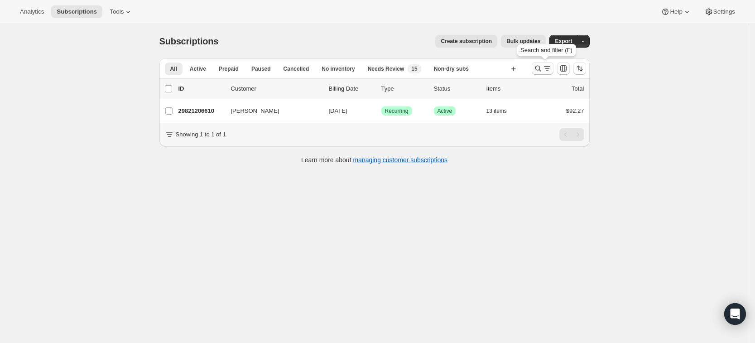
click at [542, 69] on icon "Search and filter results" at bounding box center [537, 68] width 9 height 9
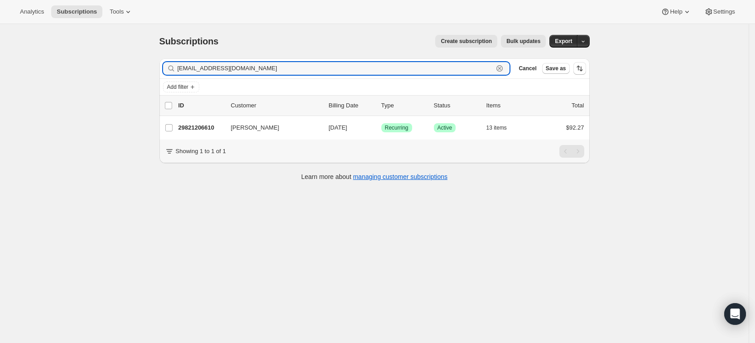
click at [501, 69] on icon "button" at bounding box center [499, 68] width 3 height 3
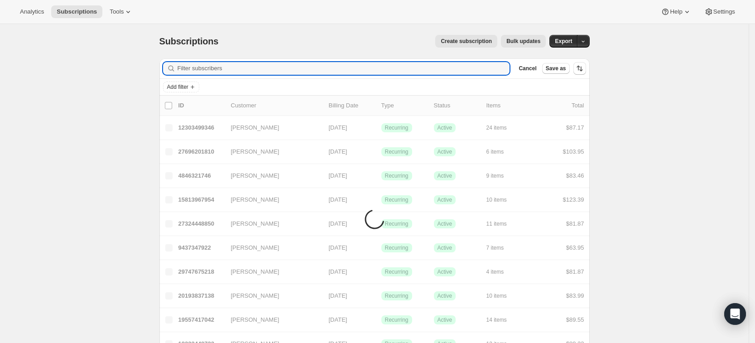
click at [505, 69] on input "Filter subscribers" at bounding box center [343, 68] width 332 height 13
paste input "29821206610"
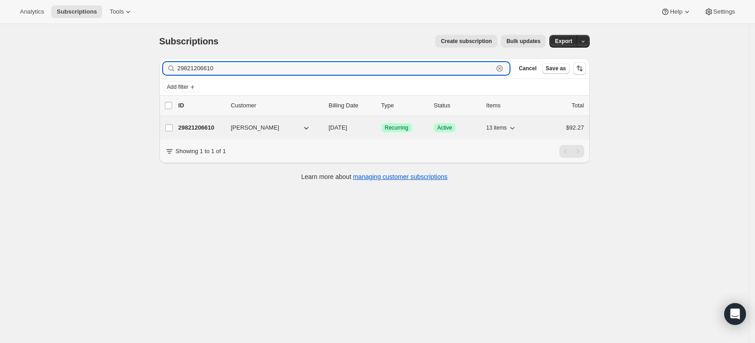
type input "29821206610"
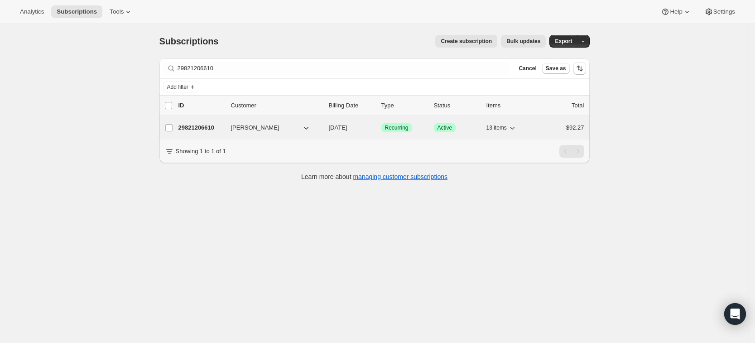
click at [201, 126] on p "29821206610" at bounding box center [200, 127] width 45 height 9
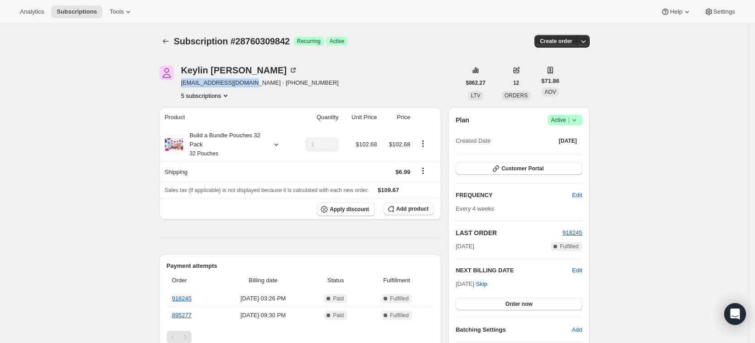
drag, startPoint x: 250, startPoint y: 84, endPoint x: 184, endPoint y: 81, distance: 66.1
click at [184, 81] on span "[EMAIL_ADDRESS][DOMAIN_NAME] · [PHONE_NUMBER]" at bounding box center [260, 82] width 158 height 9
click at [320, 82] on div "[PERSON_NAME] [EMAIL_ADDRESS][DOMAIN_NAME] · [PHONE_NUMBER] 5 subscriptions" at bounding box center [309, 83] width 301 height 34
drag, startPoint x: 293, startPoint y: 72, endPoint x: 213, endPoint y: 73, distance: 80.1
click at [213, 73] on div "[PERSON_NAME]" at bounding box center [239, 70] width 116 height 9
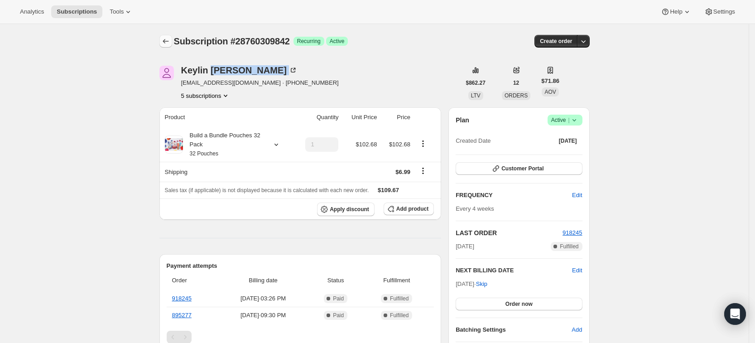
click at [170, 44] on icon "Subscriptions" at bounding box center [165, 41] width 9 height 9
